Goal: Task Accomplishment & Management: Manage account settings

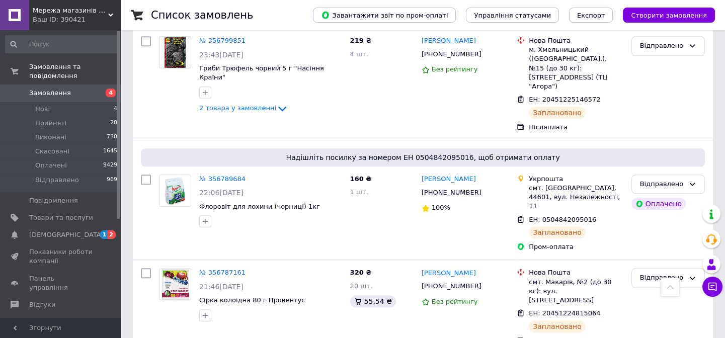
scroll to position [1967, 0]
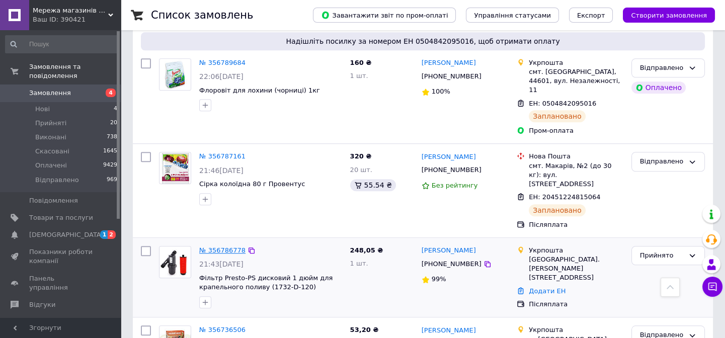
click at [221, 247] on link "№ 356786778" at bounding box center [222, 251] width 46 height 8
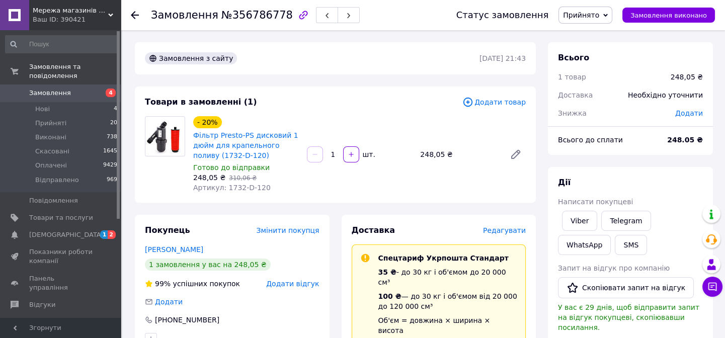
click at [288, 231] on span "Змінити покупця" at bounding box center [288, 230] width 63 height 8
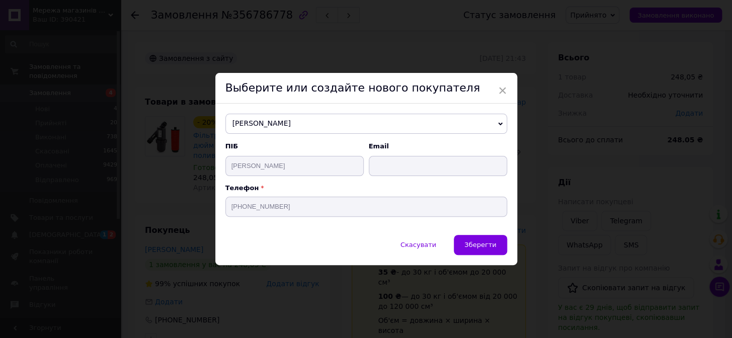
click at [495, 123] on span "[PERSON_NAME]" at bounding box center [366, 124] width 282 height 20
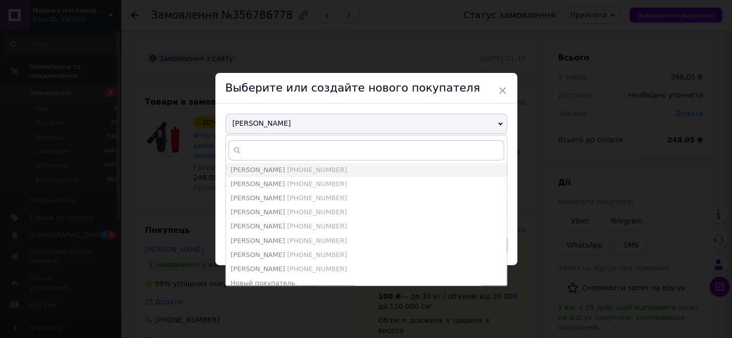
click at [283, 127] on span "[PERSON_NAME]" at bounding box center [366, 124] width 282 height 20
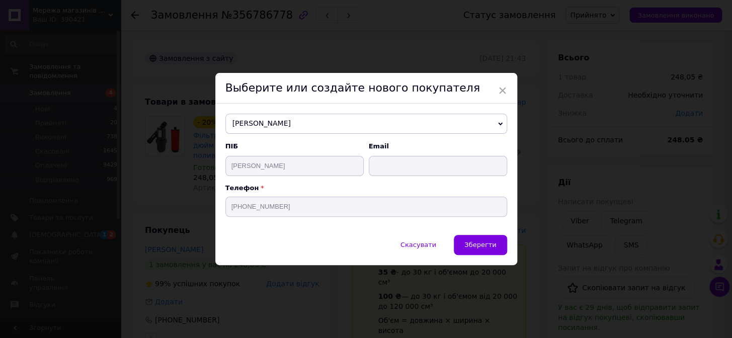
click at [307, 118] on span "[PERSON_NAME]" at bounding box center [366, 124] width 282 height 20
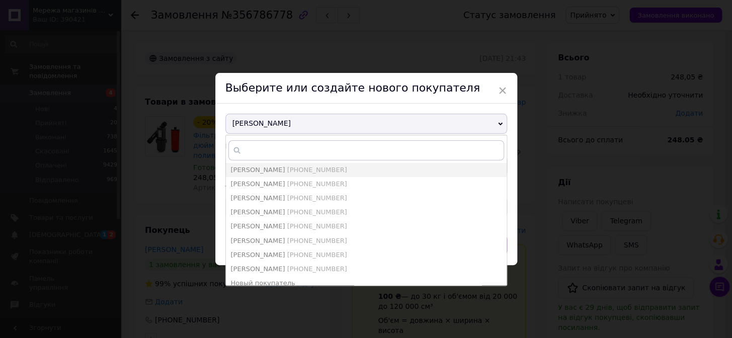
click at [311, 125] on span "[PERSON_NAME]" at bounding box center [366, 124] width 282 height 20
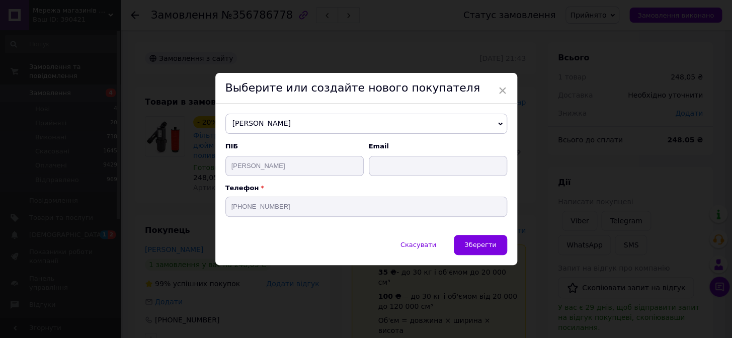
click at [307, 124] on span "[PERSON_NAME]" at bounding box center [366, 124] width 282 height 20
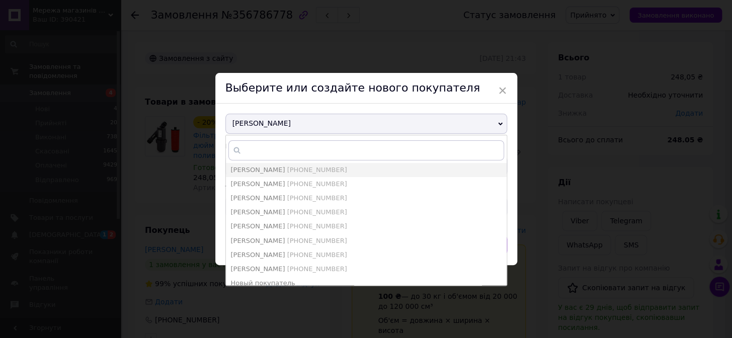
click at [307, 124] on span "[PERSON_NAME]" at bounding box center [366, 124] width 282 height 20
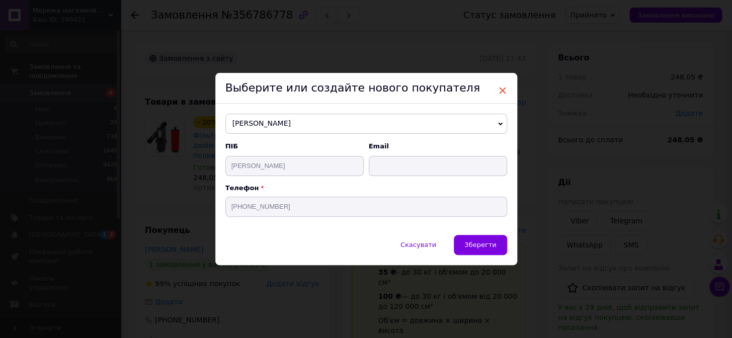
click at [501, 92] on span "×" at bounding box center [502, 90] width 9 height 17
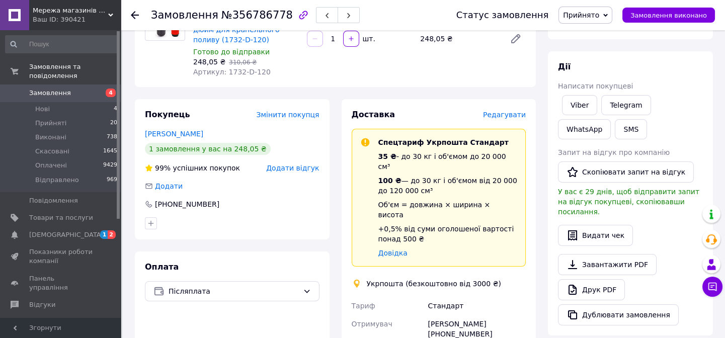
scroll to position [137, 0]
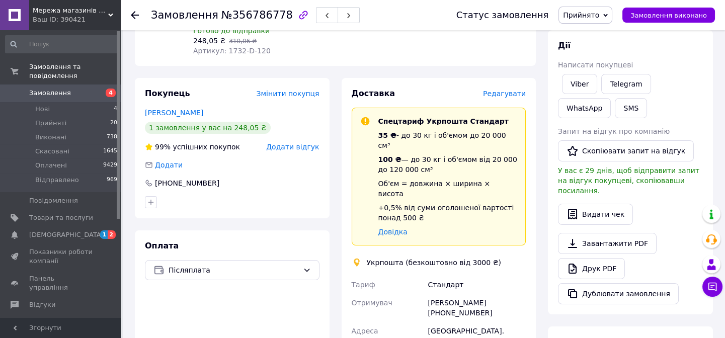
drag, startPoint x: 203, startPoint y: 112, endPoint x: 243, endPoint y: 258, distance: 151.4
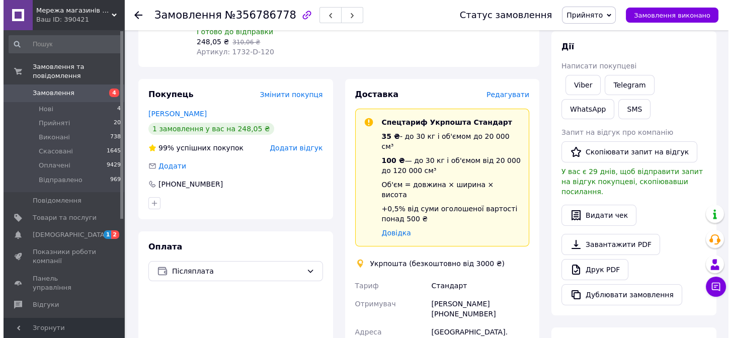
scroll to position [124, 0]
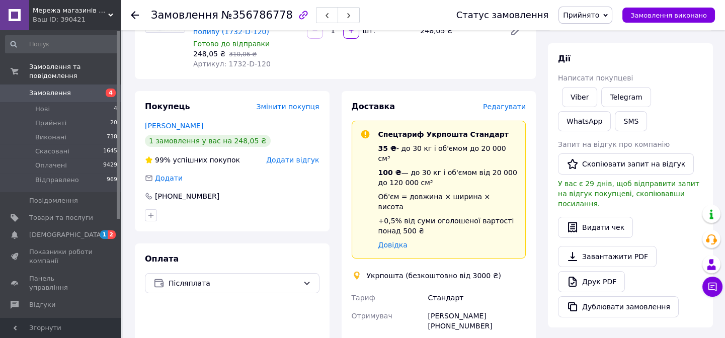
click at [510, 107] on span "Редагувати" at bounding box center [504, 107] width 43 height 8
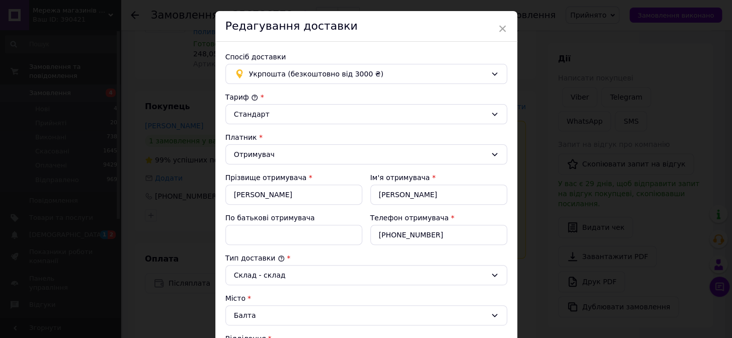
scroll to position [91, 0]
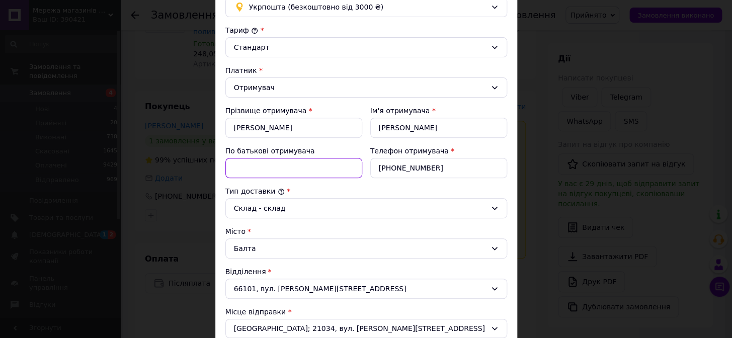
click at [243, 171] on input "По батькові отримувача" at bounding box center [293, 168] width 137 height 20
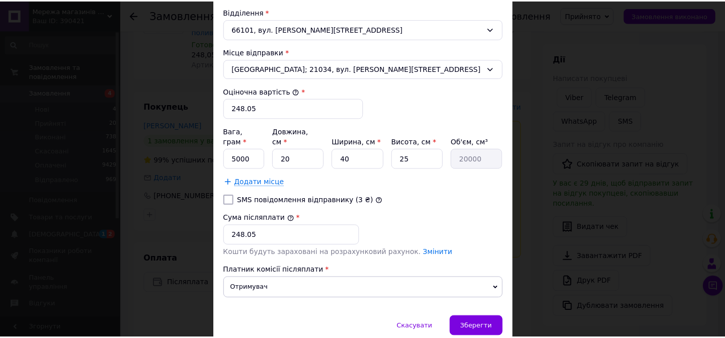
scroll to position [383, 0]
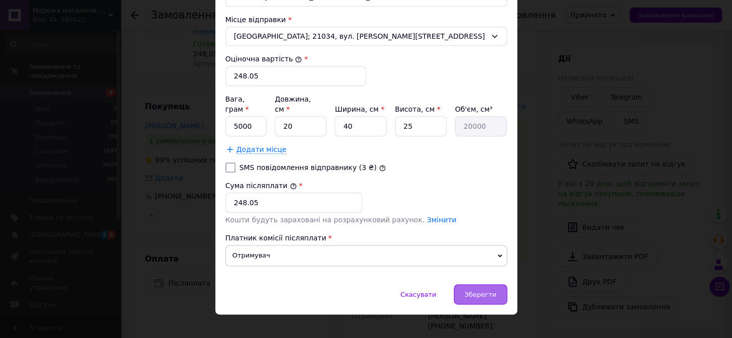
type input "Владимирович"
click at [484, 291] on span "Зберегти" at bounding box center [480, 295] width 32 height 8
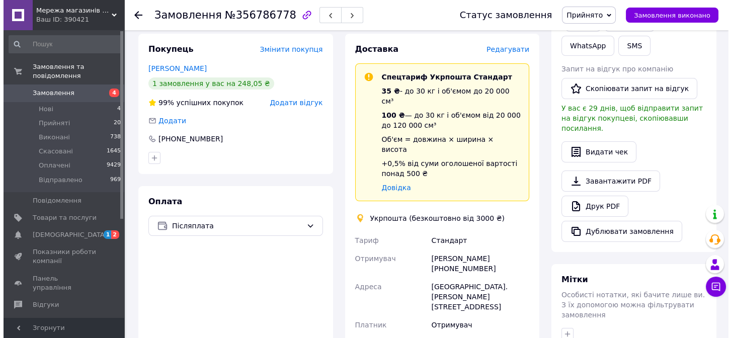
scroll to position [170, 0]
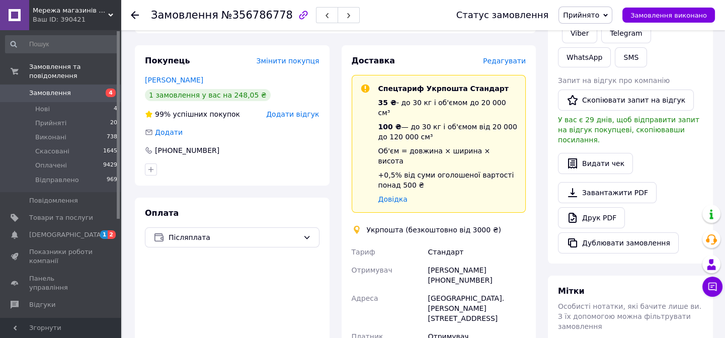
click at [504, 60] on span "Редагувати" at bounding box center [504, 61] width 43 height 8
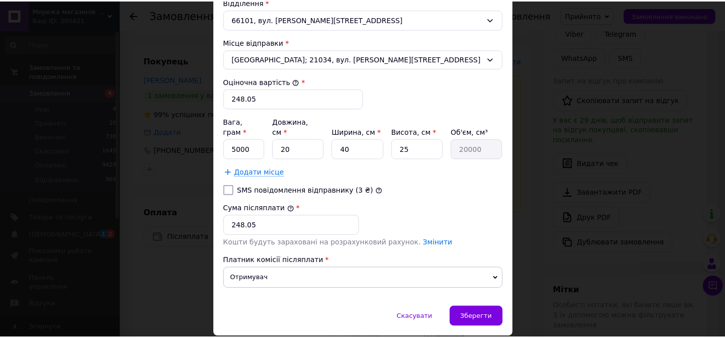
scroll to position [383, 0]
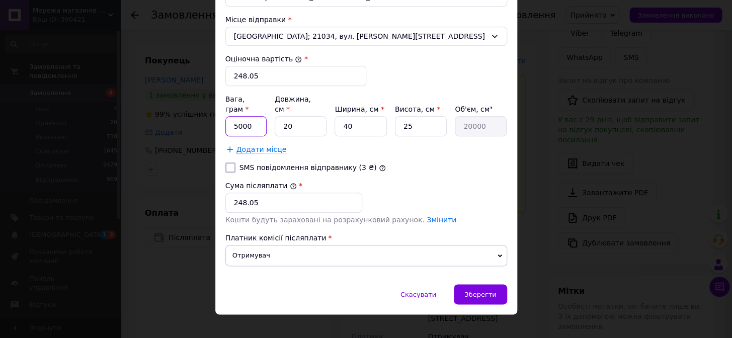
click at [252, 116] on input "5000" at bounding box center [246, 126] width 42 height 20
type input "5"
type input "370"
click at [304, 119] on input "20" at bounding box center [301, 126] width 52 height 20
type input "2"
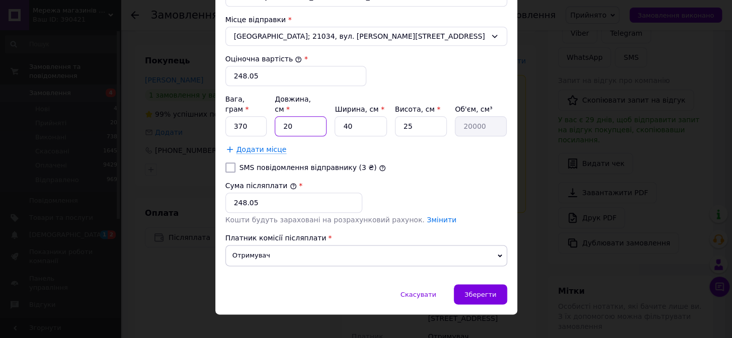
type input "2000"
type input "2"
type input "2000"
type input "26"
type input "26000"
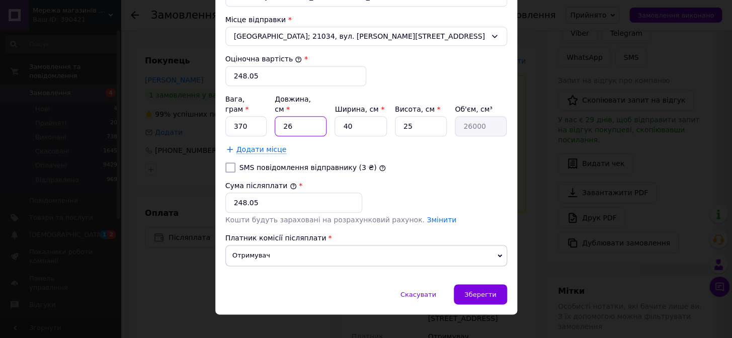
type input "26"
click at [354, 116] on input "40" at bounding box center [361, 126] width 52 height 20
type input "4"
type input "2600"
type input "1"
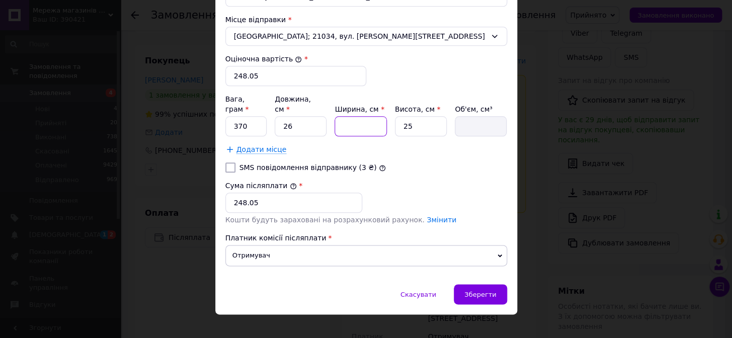
type input "650"
type input "14"
type input "9100"
type input "14"
click at [415, 120] on input "25" at bounding box center [421, 126] width 52 height 20
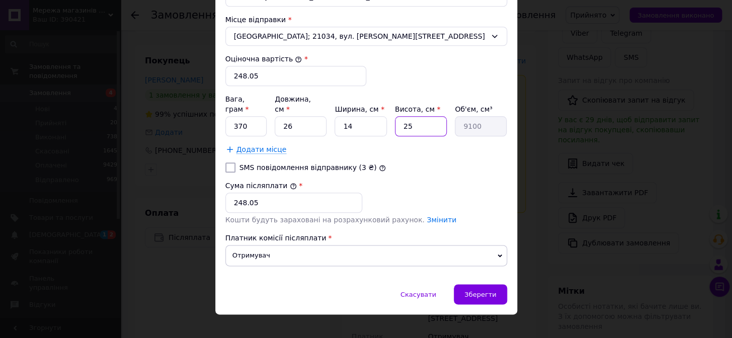
type input "2"
type input "728"
type input "8"
type input "2912"
type input "8"
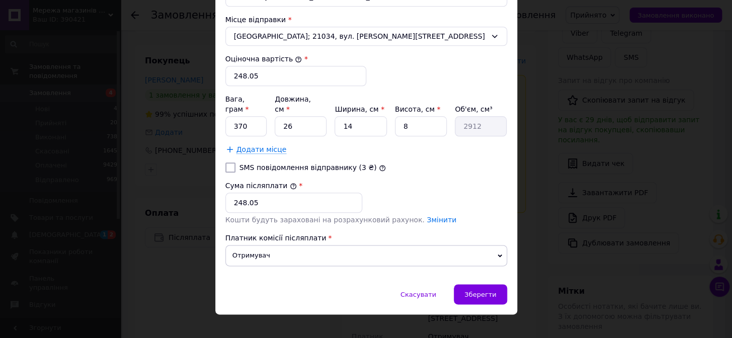
click at [476, 143] on div "[PERSON_NAME] * [PERSON_NAME] * Отримувач Прізвище отримувача * [PERSON_NAME] І…" at bounding box center [366, 3] width 282 height 541
click at [481, 291] on span "Зберегти" at bounding box center [480, 295] width 32 height 8
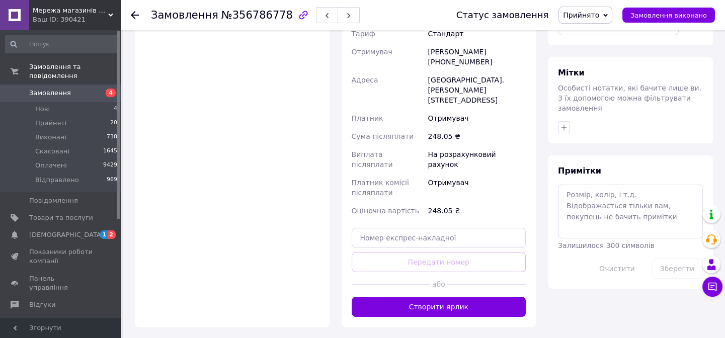
scroll to position [398, 0]
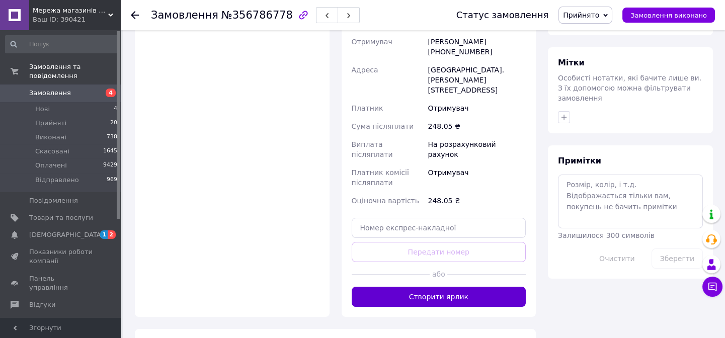
click at [446, 287] on button "Створити ярлик" at bounding box center [439, 297] width 175 height 20
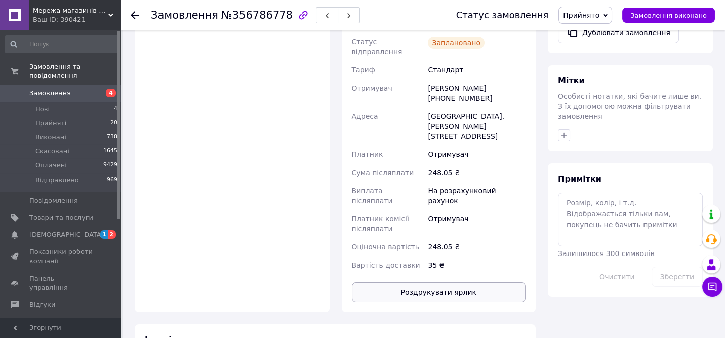
click at [455, 282] on button "Роздрукувати ярлик" at bounding box center [439, 292] width 175 height 20
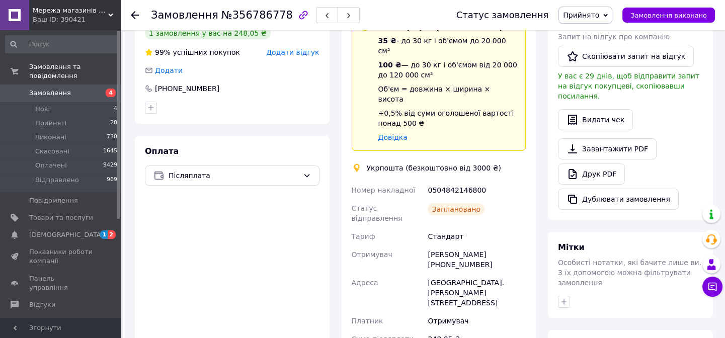
scroll to position [261, 0]
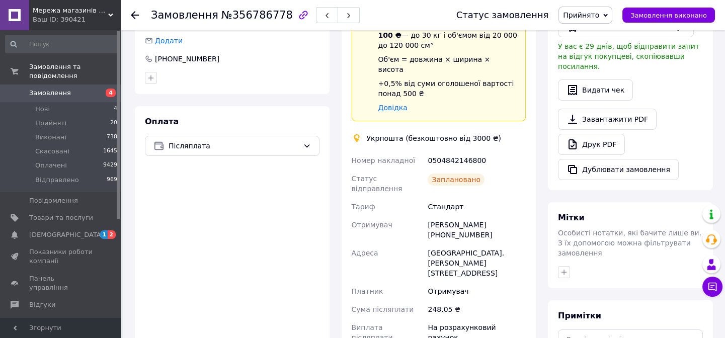
click at [509, 216] on div "[PERSON_NAME] [PHONE_NUMBER]" at bounding box center [477, 230] width 102 height 28
drag, startPoint x: 503, startPoint y: 198, endPoint x: 422, endPoint y: 197, distance: 81.0
click at [422, 197] on div "Номер накладної 0504842146800 Статус відправлення Заплановано Тариф Стандарт От…" at bounding box center [439, 281] width 179 height 260
copy div "Отримувач [PERSON_NAME]"
drag, startPoint x: 471, startPoint y: 206, endPoint x: 422, endPoint y: 188, distance: 51.8
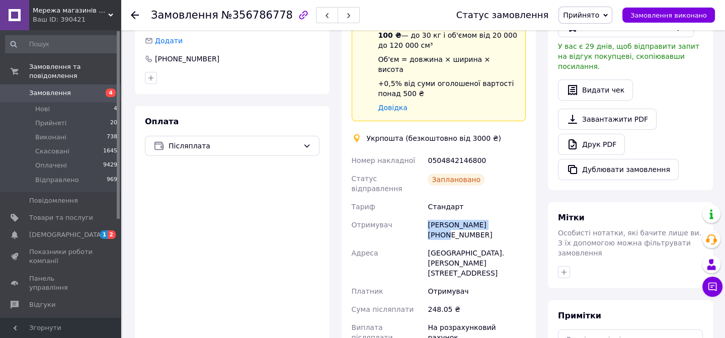
click at [422, 188] on div "Номер накладної 0504842146800 Статус відправлення Заплановано Тариф Стандарт От…" at bounding box center [439, 281] width 179 height 260
copy div "Отримувач [PERSON_NAME]"
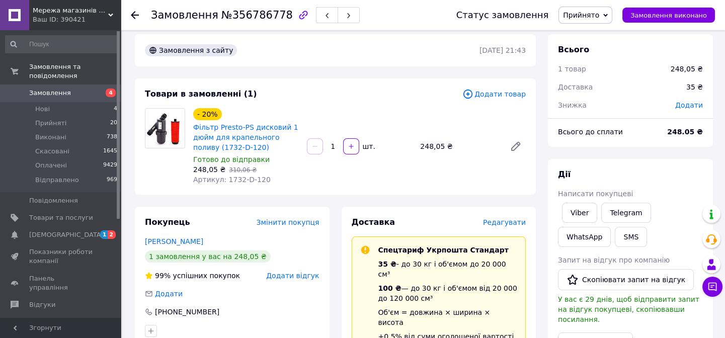
scroll to position [0, 0]
